Goal: Information Seeking & Learning: Learn about a topic

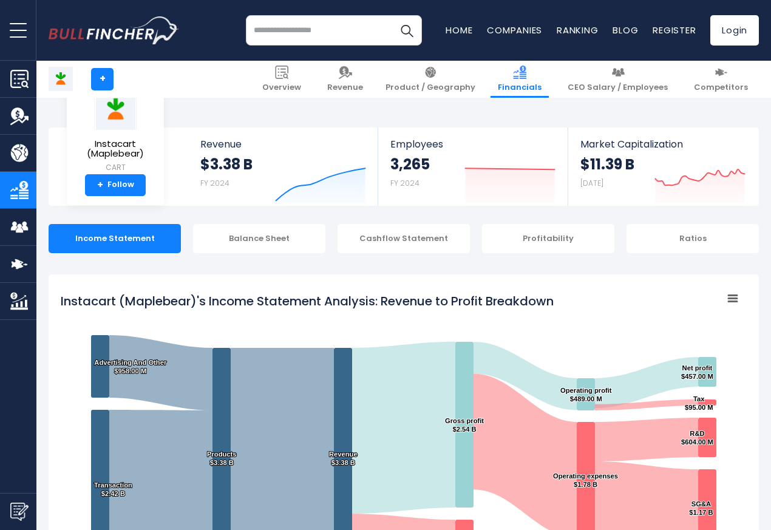
scroll to position [657, 0]
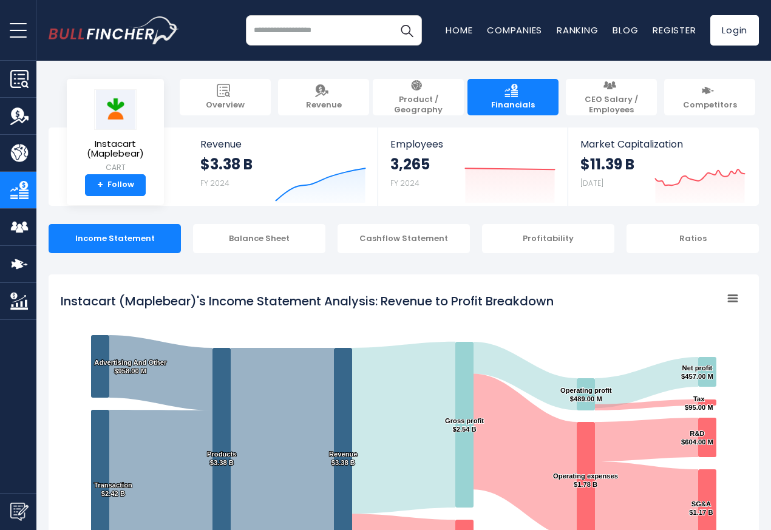
scroll to position [657, 0]
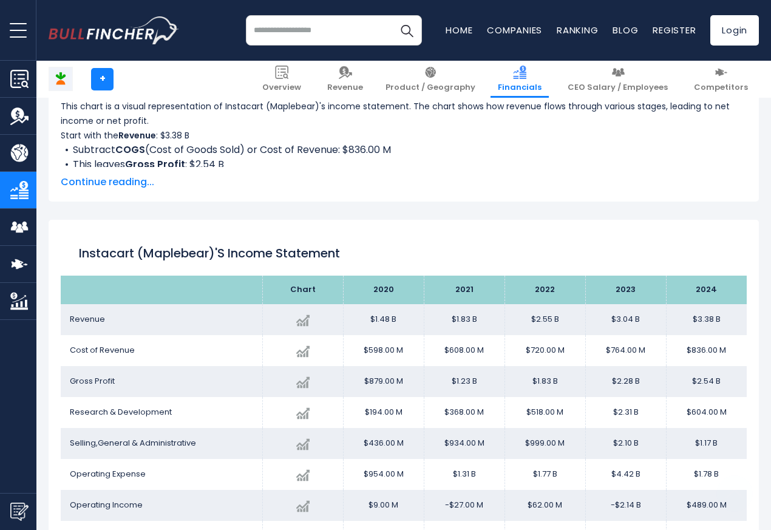
scroll to position [657, 0]
